Goal: Task Accomplishment & Management: Manage account settings

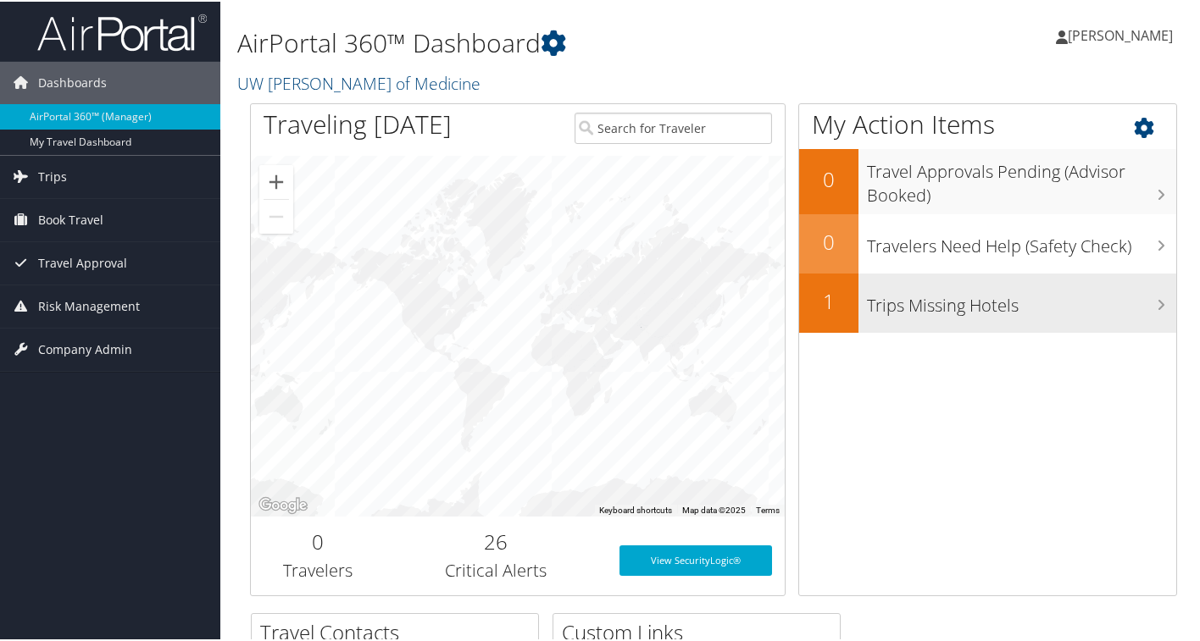
click at [1066, 311] on h3 "Trips Missing Hotels" at bounding box center [1021, 300] width 309 height 32
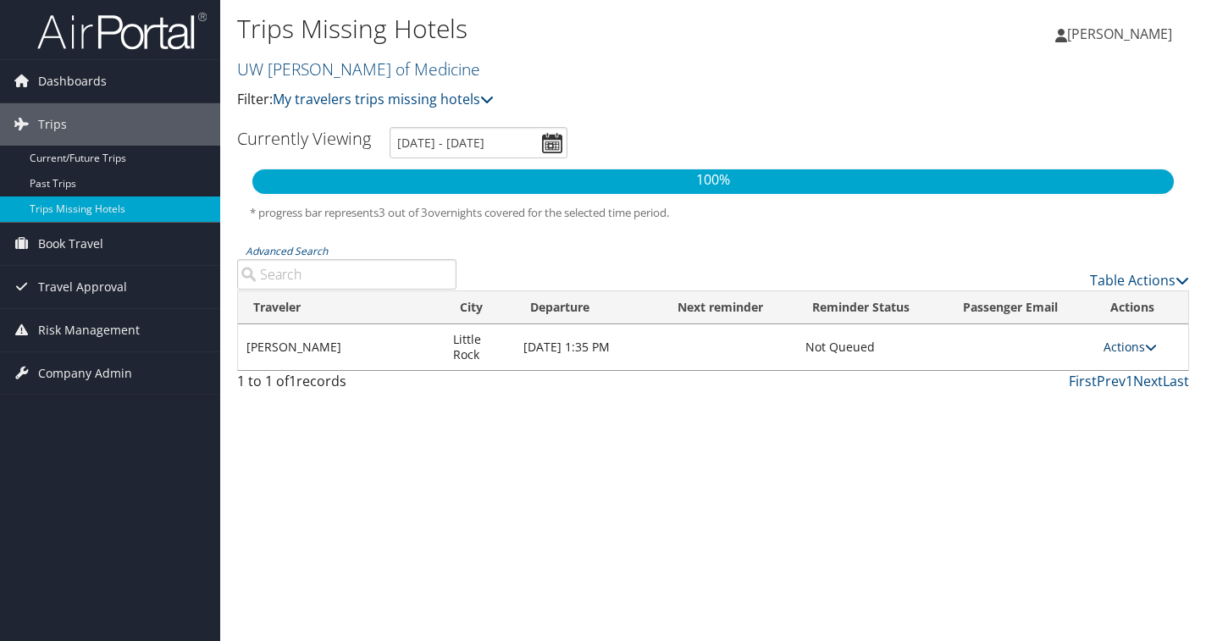
click at [1137, 348] on link "Actions" at bounding box center [1130, 347] width 53 height 16
click at [1114, 403] on link "View Itinerary" at bounding box center [1096, 400] width 117 height 29
click at [1123, 350] on link "Actions" at bounding box center [1130, 347] width 53 height 16
click at [97, 163] on link "Current/Future Trips" at bounding box center [110, 158] width 220 height 25
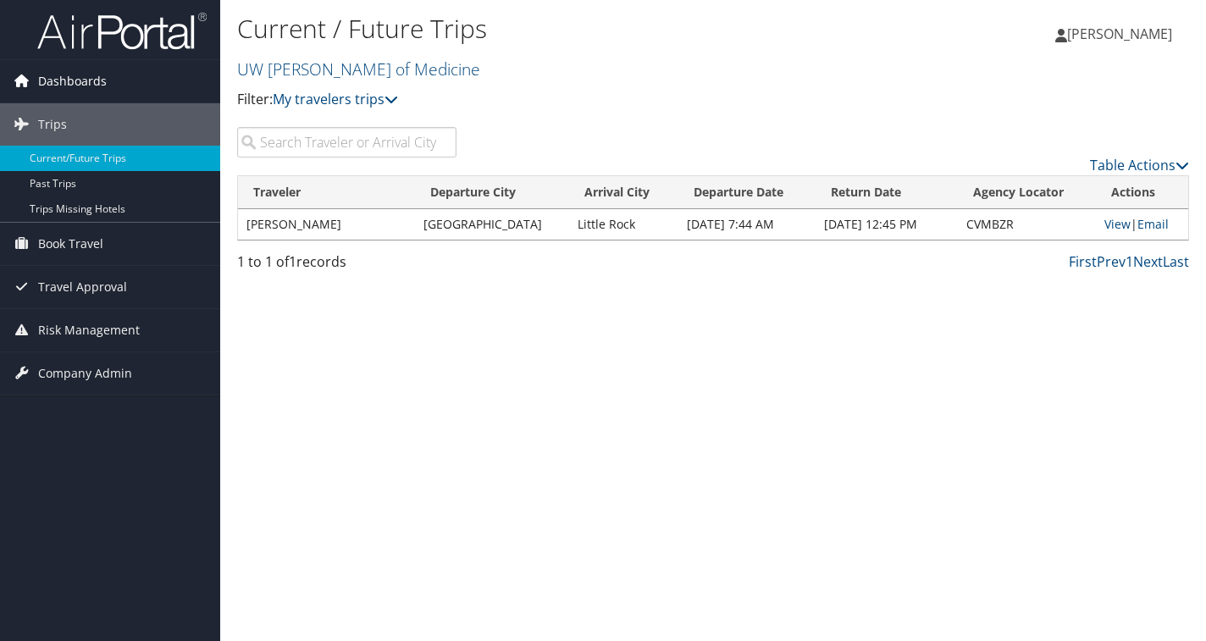
click at [81, 77] on span "Dashboards" at bounding box center [72, 81] width 69 height 42
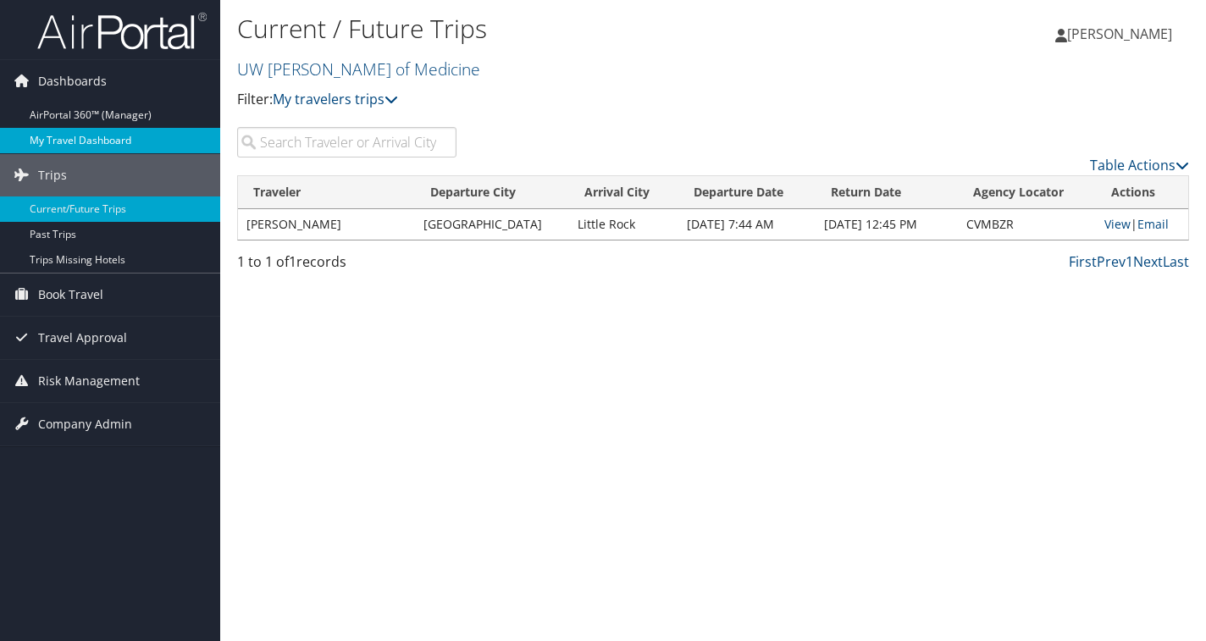
click at [146, 134] on link "My Travel Dashboard" at bounding box center [110, 140] width 220 height 25
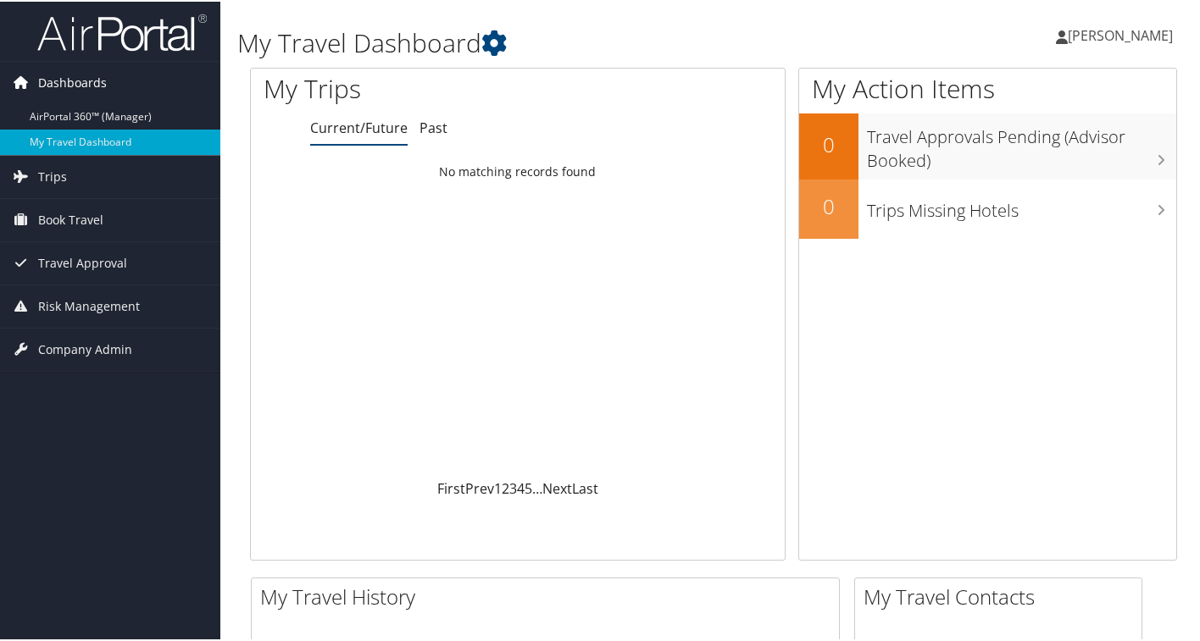
click at [162, 80] on link "Dashboards" at bounding box center [110, 81] width 220 height 42
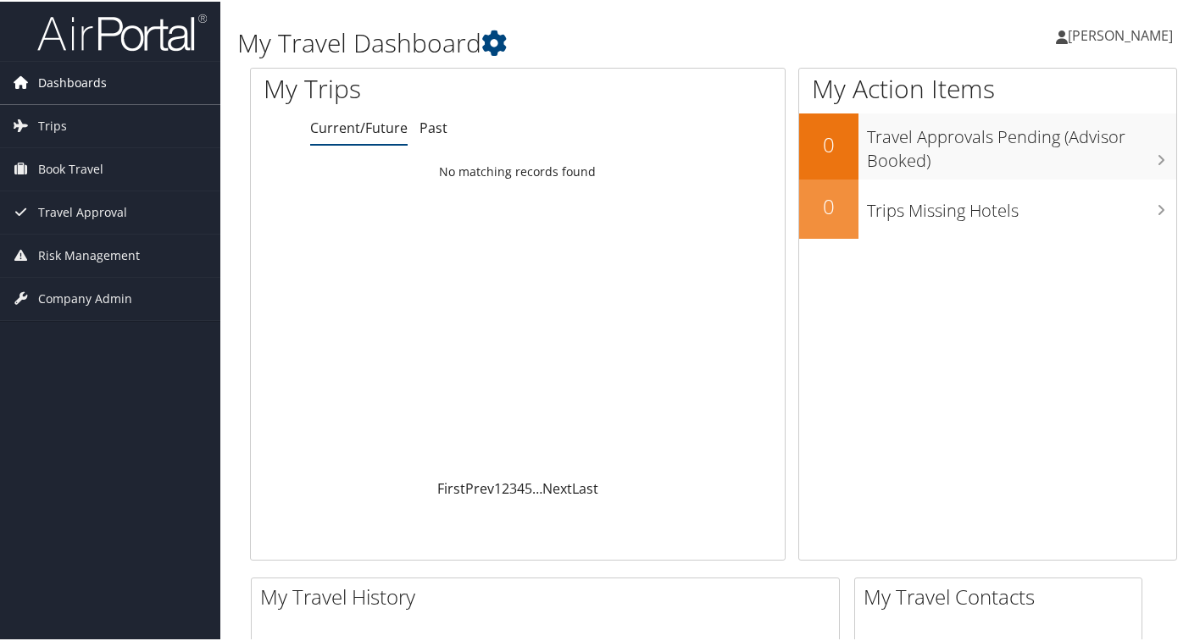
click at [120, 83] on link "Dashboards" at bounding box center [110, 81] width 220 height 42
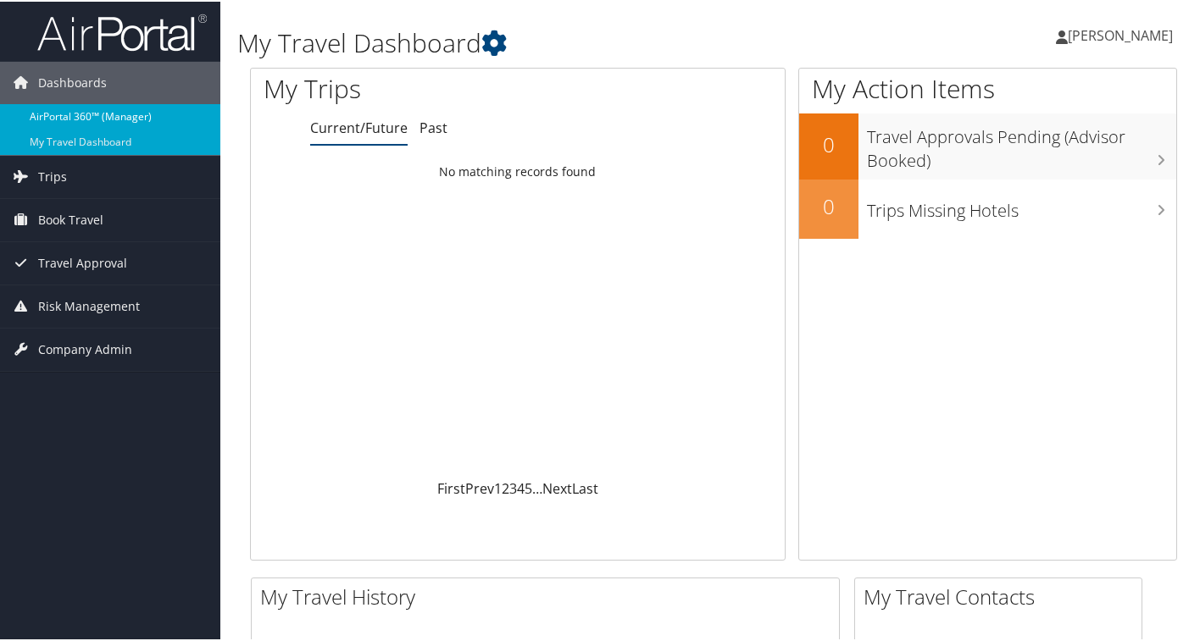
click at [114, 112] on link "AirPortal 360™ (Manager)" at bounding box center [110, 115] width 220 height 25
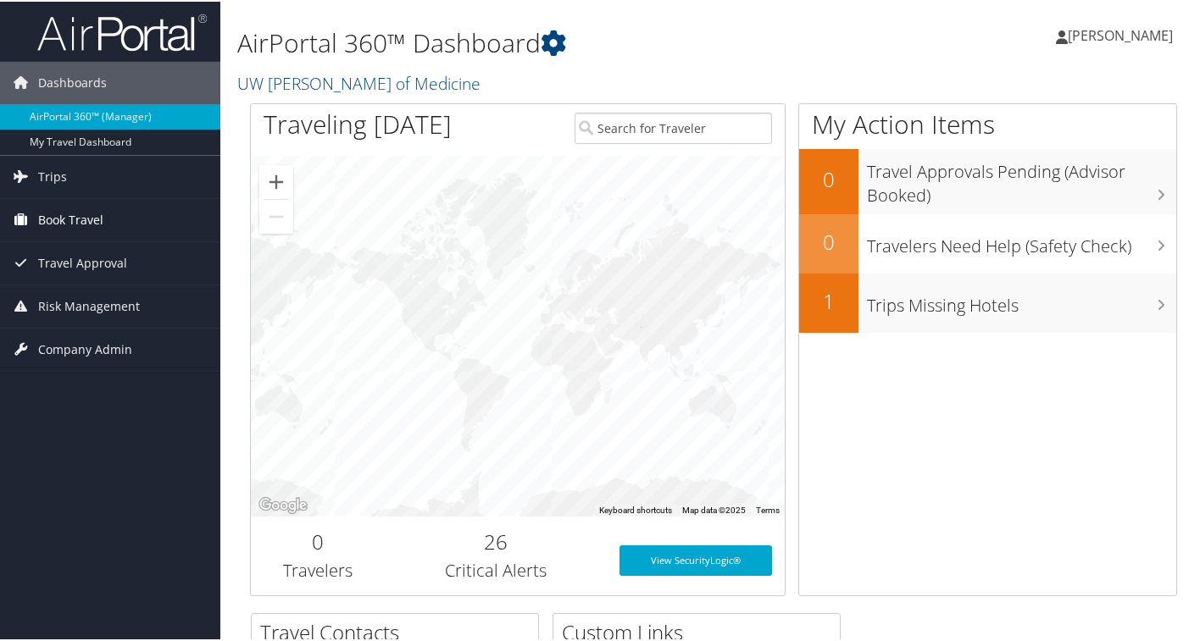
click at [65, 221] on span "Book Travel" at bounding box center [70, 218] width 65 height 42
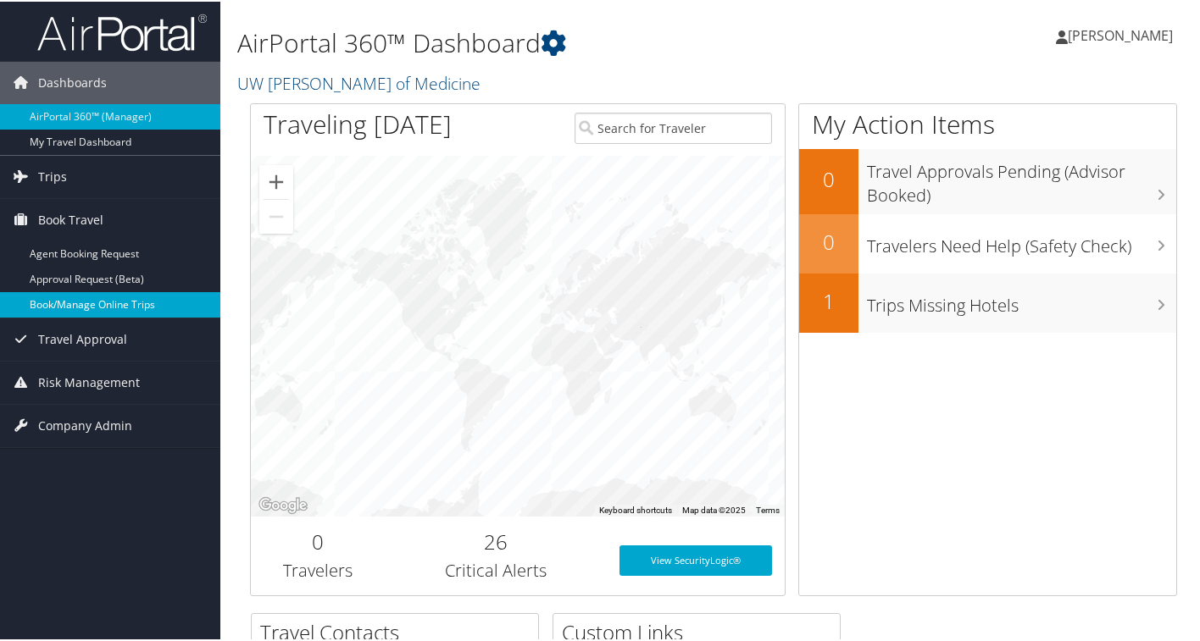
click at [123, 298] on link "Book/Manage Online Trips" at bounding box center [110, 303] width 220 height 25
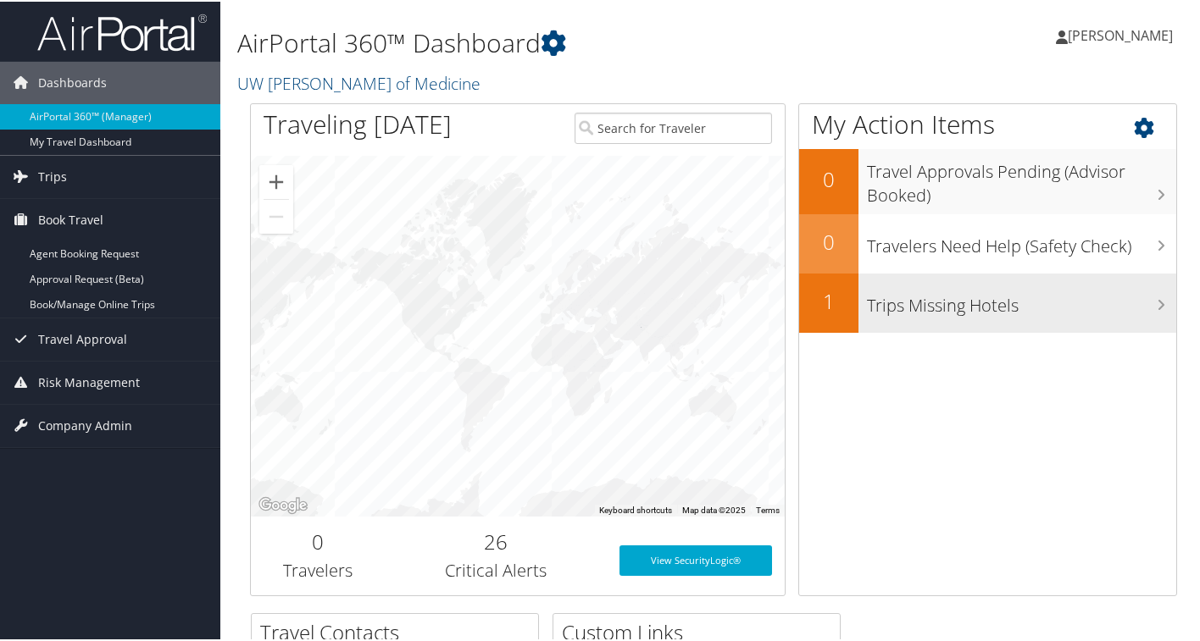
click at [900, 310] on h3 "Trips Missing Hotels" at bounding box center [1021, 300] width 309 height 32
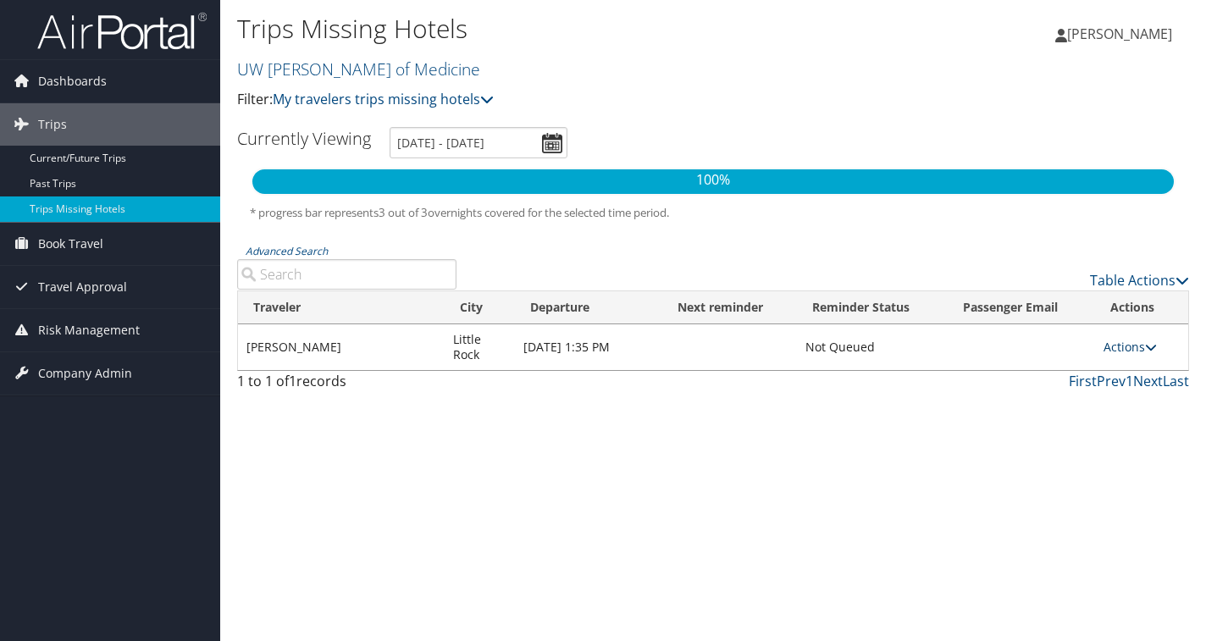
click at [1121, 347] on link "Actions" at bounding box center [1130, 347] width 53 height 16
click at [1083, 407] on link "View Itinerary" at bounding box center [1096, 400] width 117 height 29
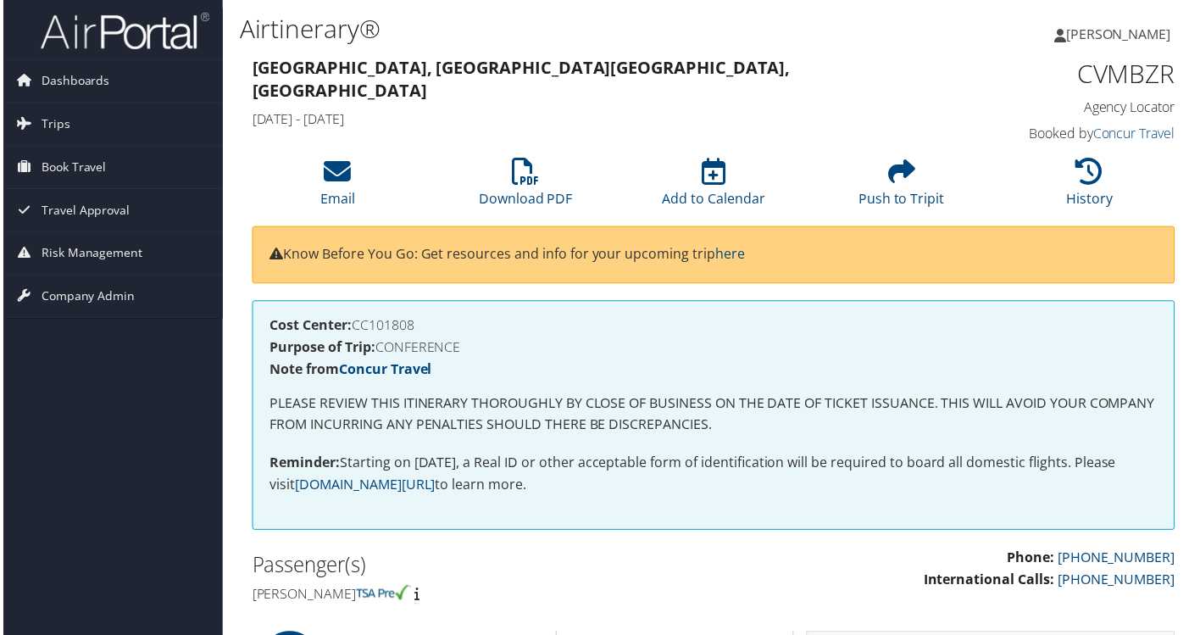
click at [564, 122] on div "Seattle, WA Little Rock, AR Thu 09 Oct 2025 - Sun 12 Oct 2025 CVMBZR Agency Loc…" at bounding box center [713, 101] width 952 height 97
click at [110, 86] on link "Dashboards" at bounding box center [110, 81] width 220 height 42
